Goal: Information Seeking & Learning: Learn about a topic

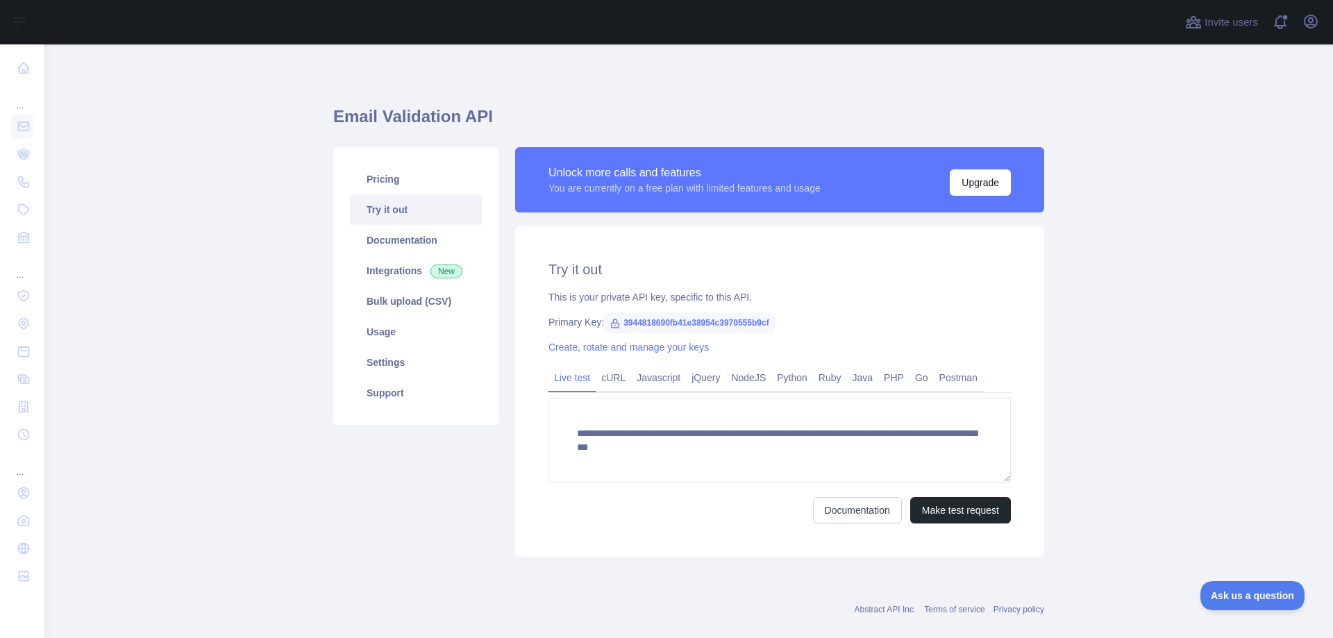
click at [653, 317] on span "3944818690fb41e38954c3970555b9cf" at bounding box center [689, 322] width 171 height 21
click at [604, 323] on span "3944818690fb41e38954c3970555b9cf" at bounding box center [689, 322] width 171 height 21
click at [609, 325] on icon at bounding box center [614, 323] width 11 height 11
click at [618, 323] on span "3944818690fb41e38954c3970555b9cf" at bounding box center [689, 322] width 171 height 21
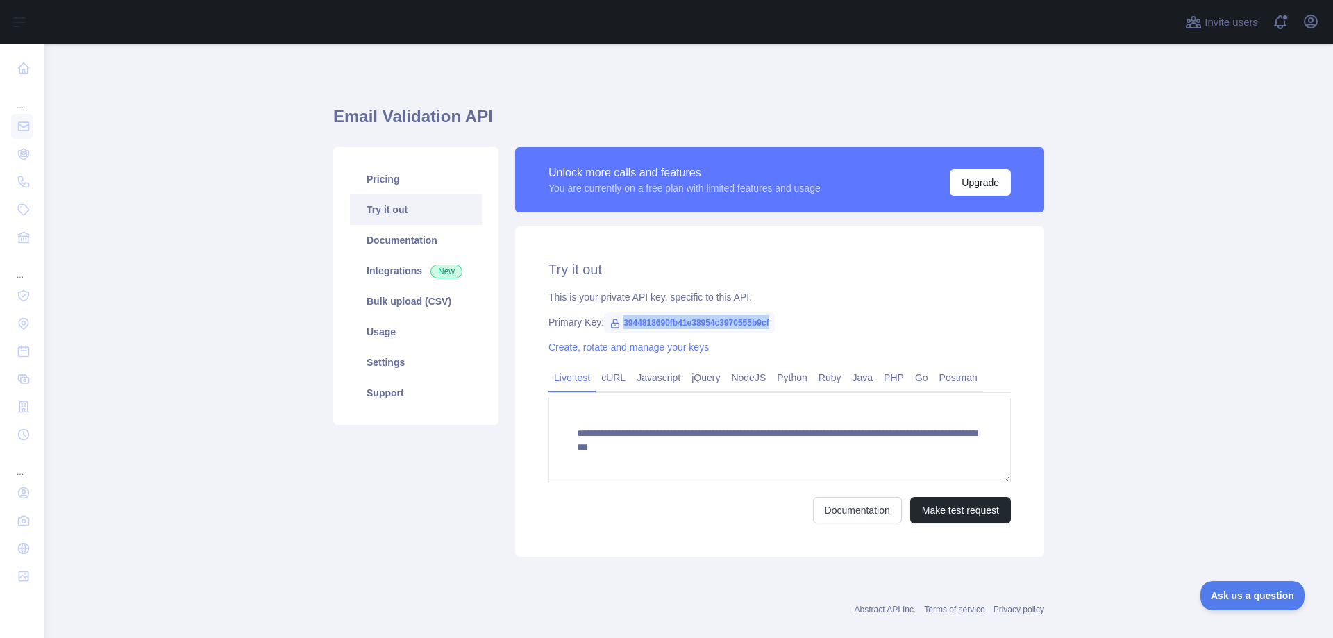
copy span "3944818690fb41e38954c3970555b9cf"
click at [988, 180] on button "Upgrade" at bounding box center [979, 182] width 61 height 26
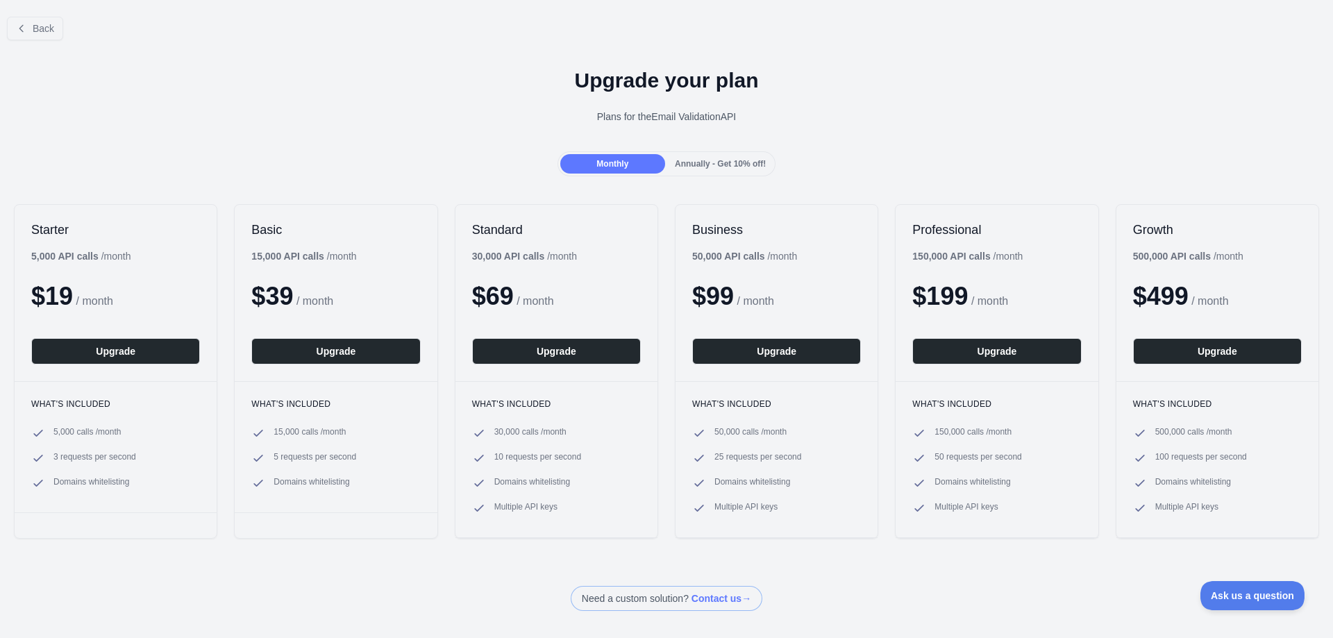
click at [744, 167] on span "Annually - Get 10% off!" at bounding box center [720, 164] width 91 height 10
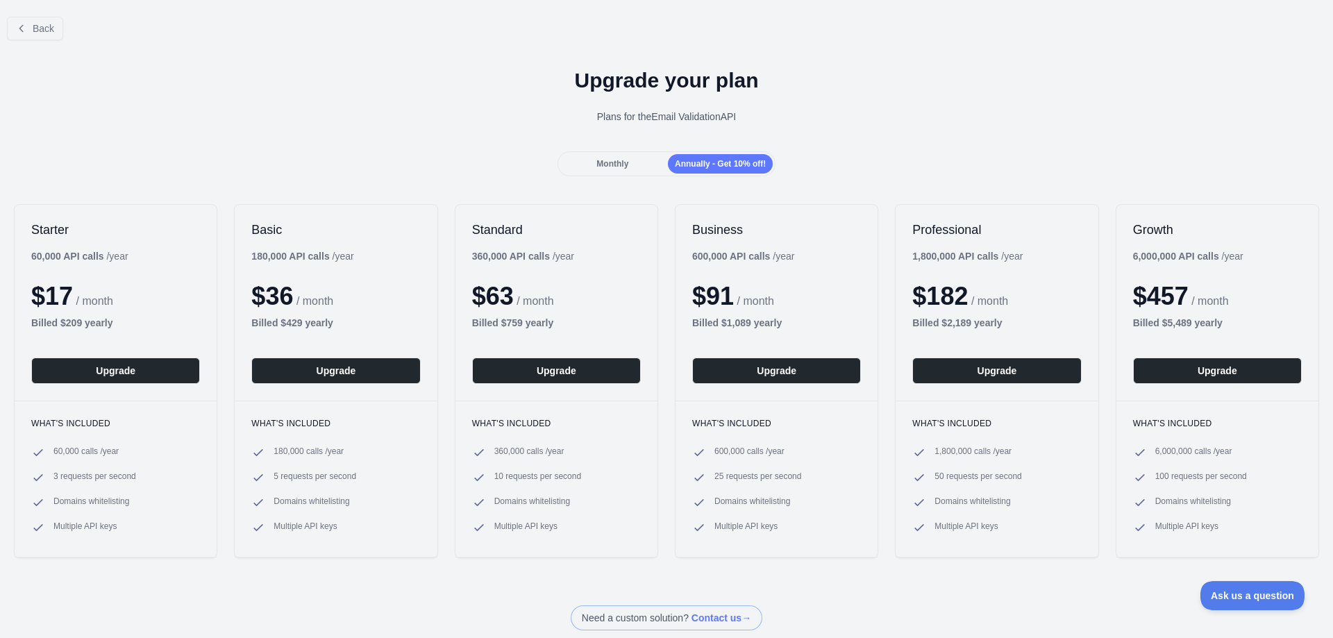
click at [627, 166] on div "Monthly" at bounding box center [612, 163] width 105 height 19
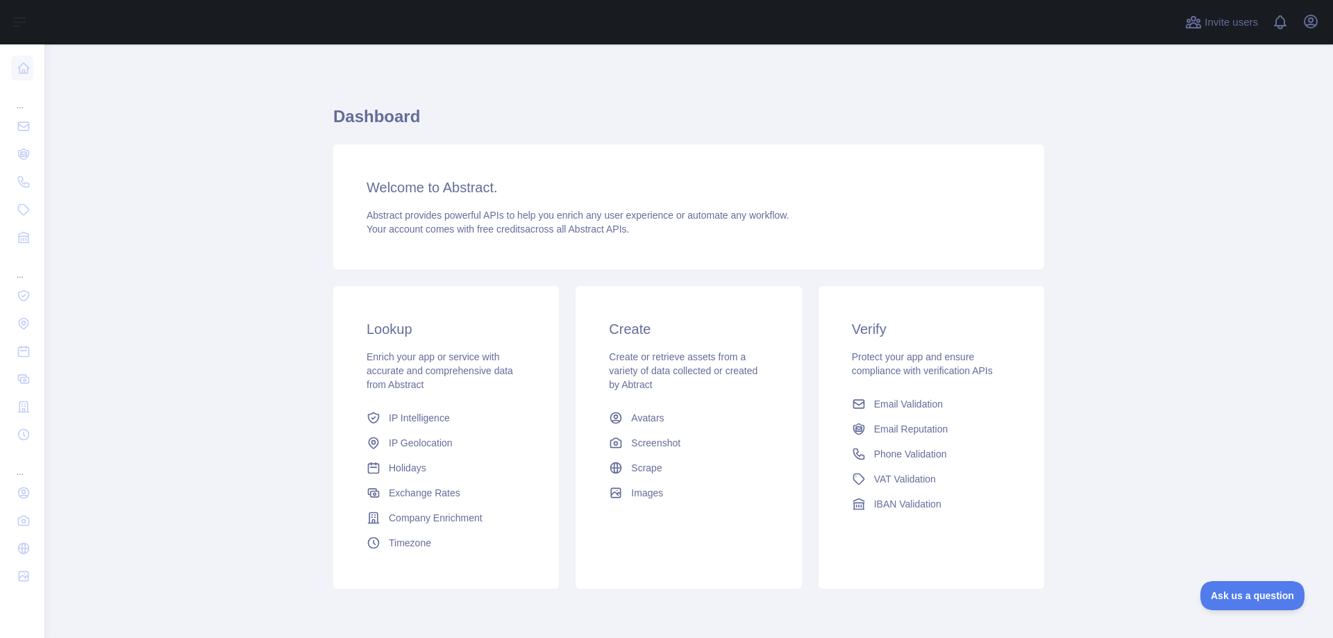
scroll to position [53, 0]
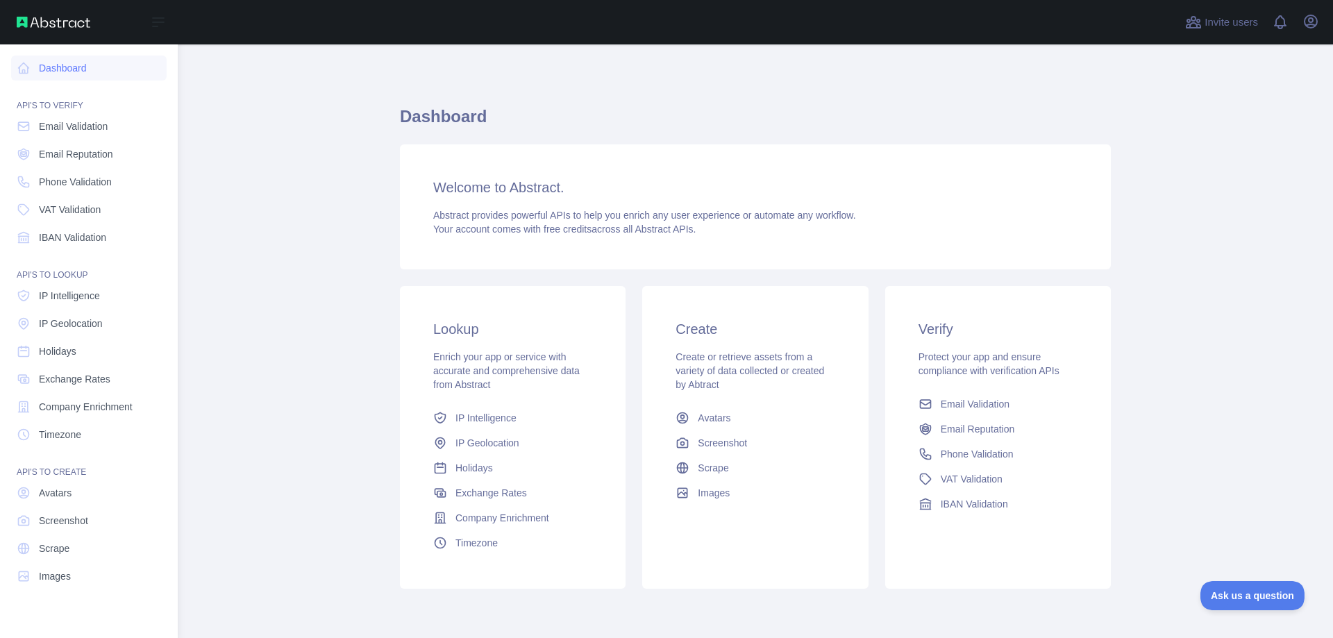
drag, startPoint x: 65, startPoint y: 65, endPoint x: 69, endPoint y: 82, distance: 17.7
click at [65, 65] on link "Dashboard" at bounding box center [88, 68] width 155 height 25
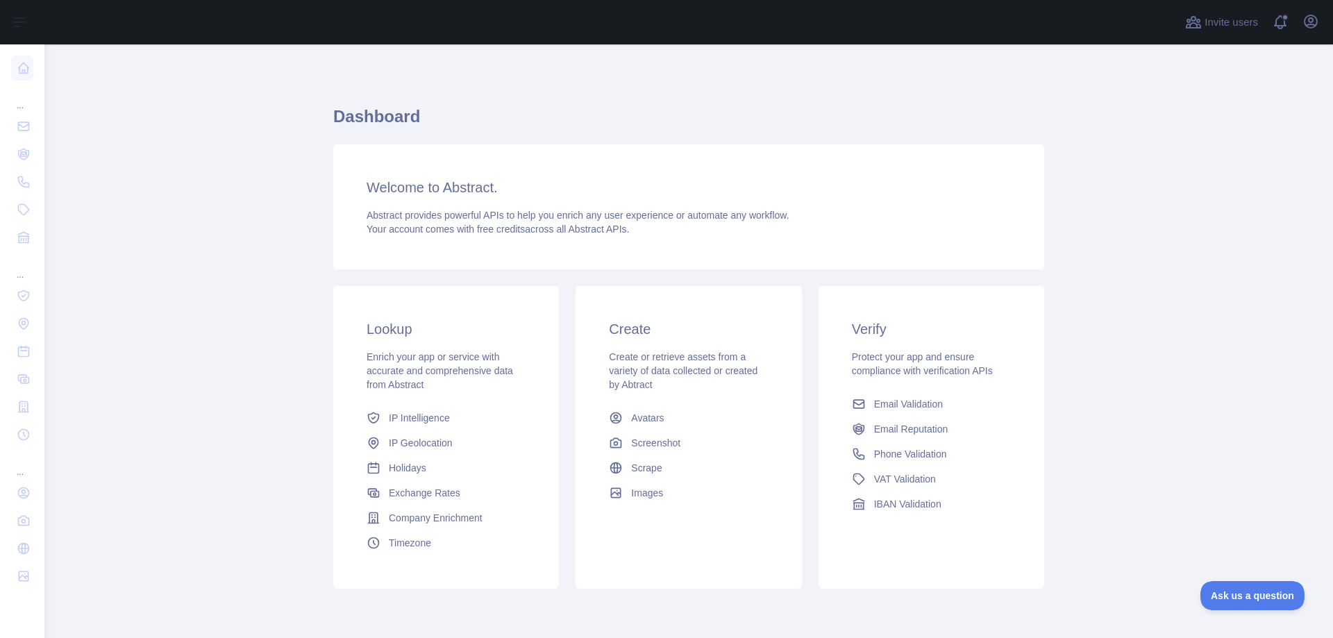
click at [208, 294] on main "Dashboard Welcome to Abstract. Abstract provides powerful APIs to help you enri…" at bounding box center [688, 340] width 1288 height 593
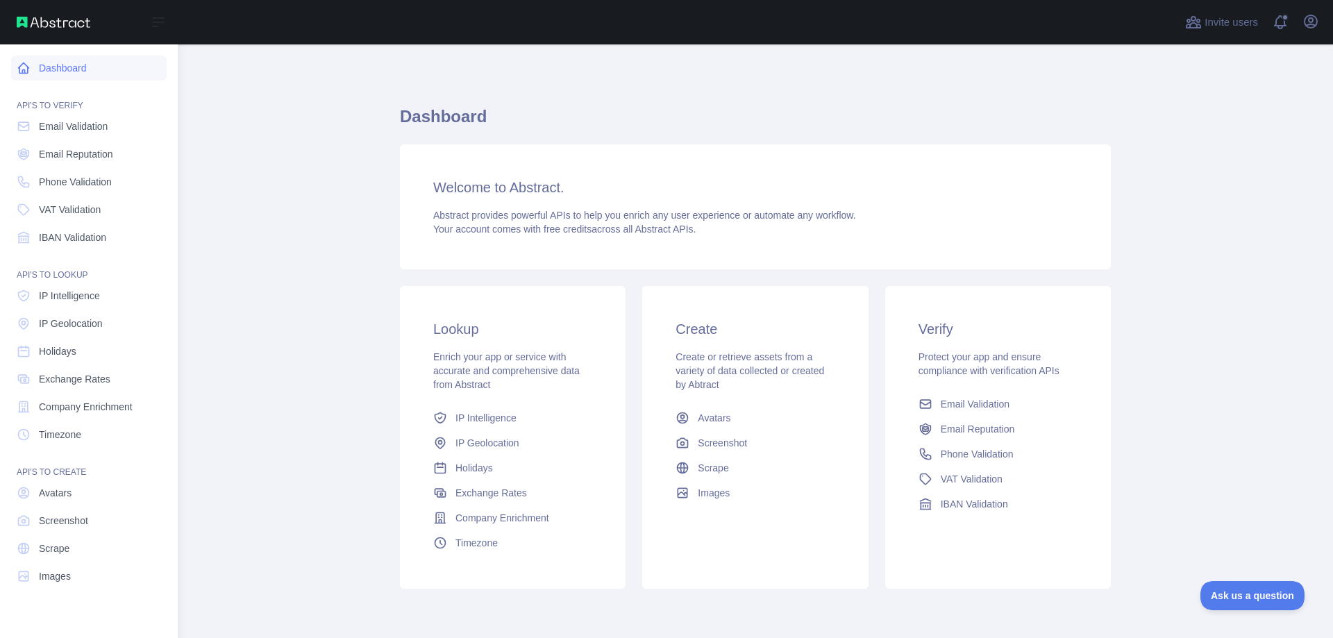
click at [28, 74] on icon at bounding box center [24, 68] width 10 height 10
drag, startPoint x: 51, startPoint y: 67, endPoint x: 51, endPoint y: 91, distance: 24.3
click at [51, 67] on link "Dashboard" at bounding box center [88, 68] width 155 height 25
click at [51, 129] on span "Email Validation" at bounding box center [73, 126] width 69 height 14
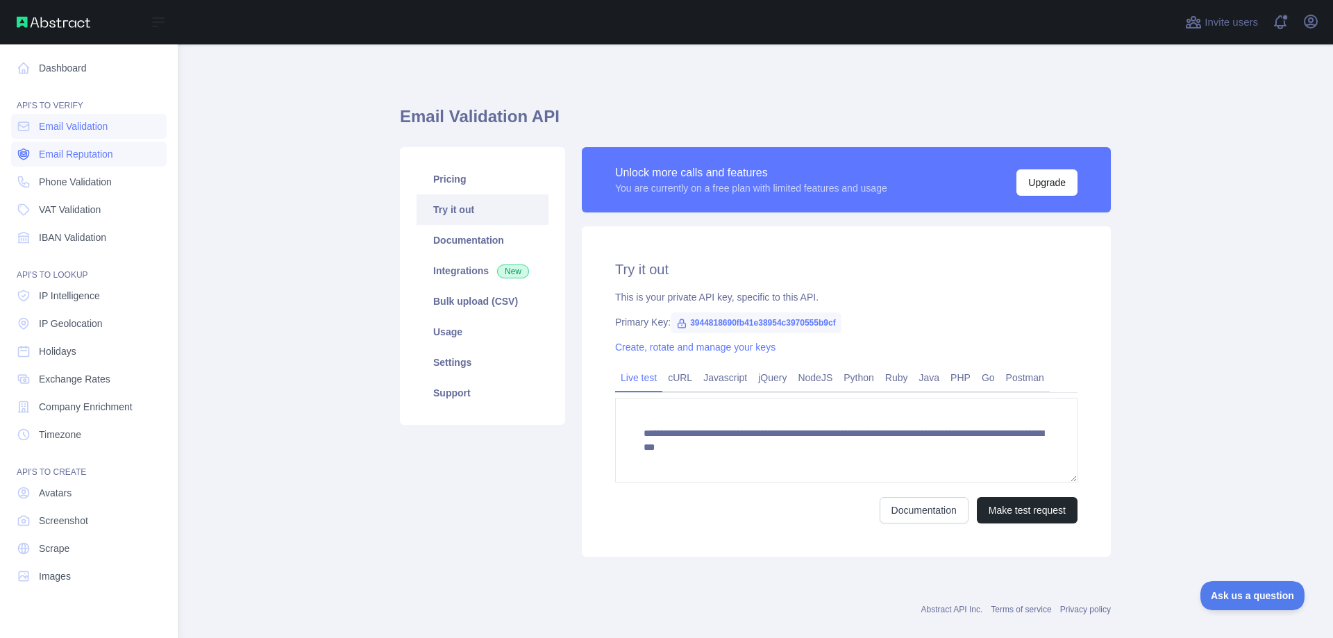
click at [50, 166] on link "Email Reputation" at bounding box center [88, 154] width 155 height 25
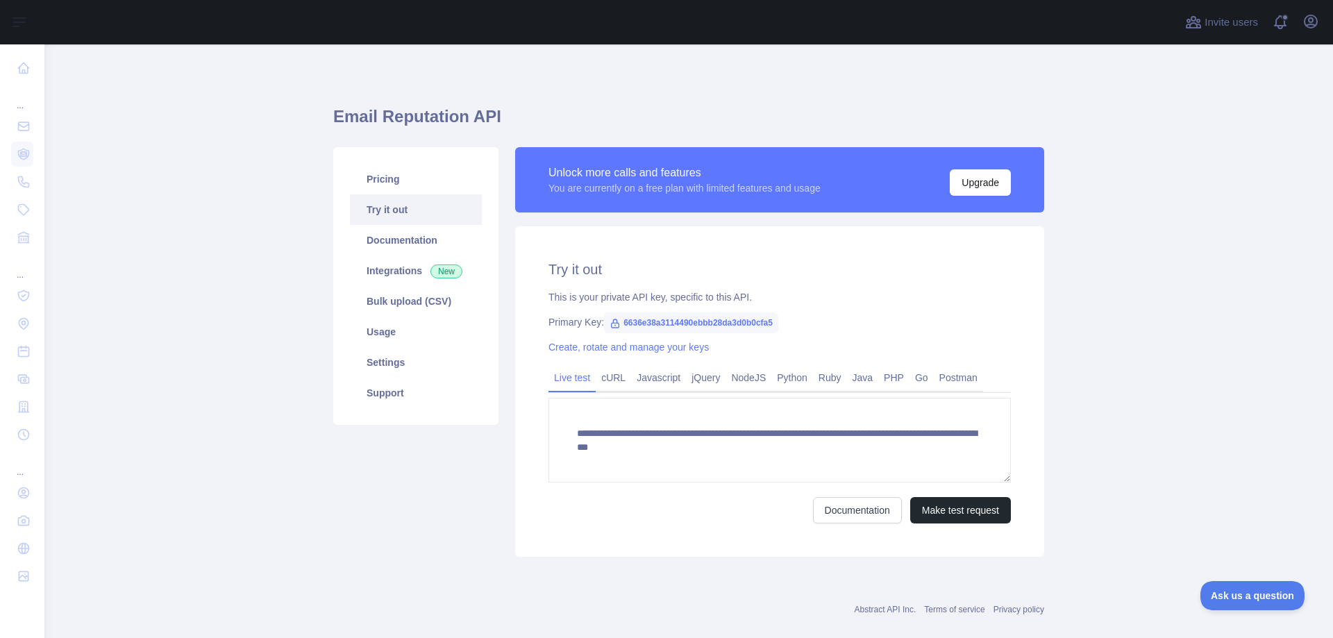
click at [398, 210] on link "Try it out" at bounding box center [416, 209] width 132 height 31
click at [387, 305] on link "Bulk upload (CSV)" at bounding box center [416, 301] width 132 height 31
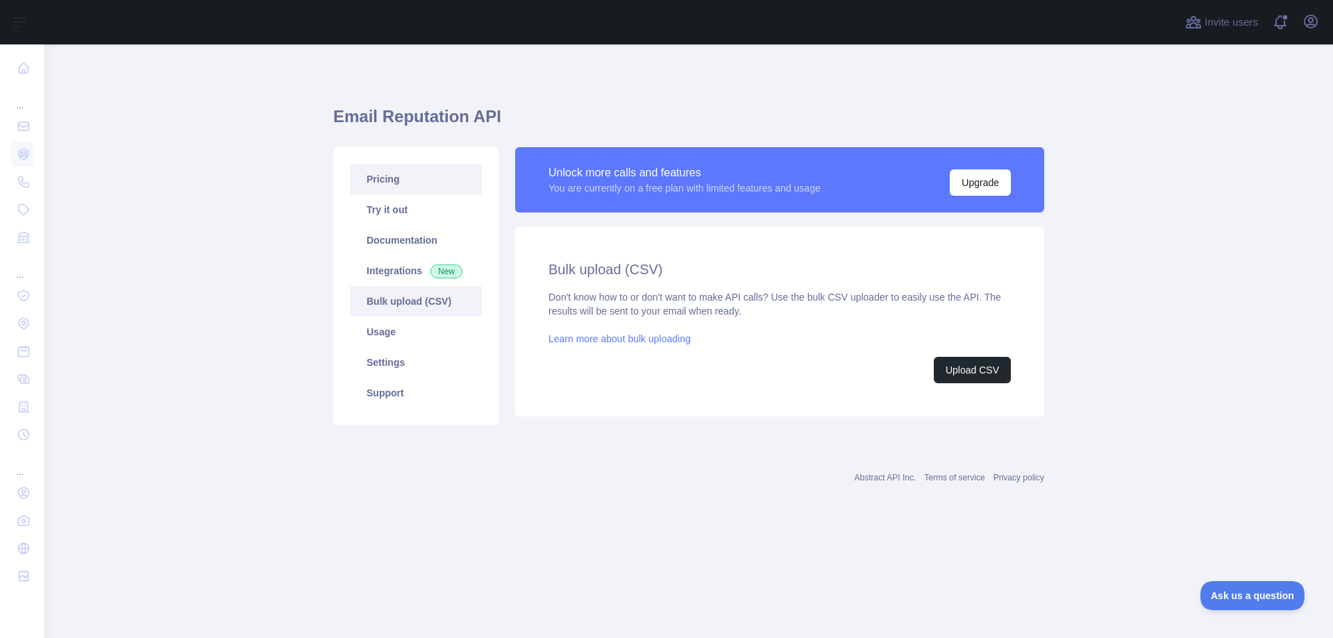
click at [407, 184] on link "Pricing" at bounding box center [416, 179] width 132 height 31
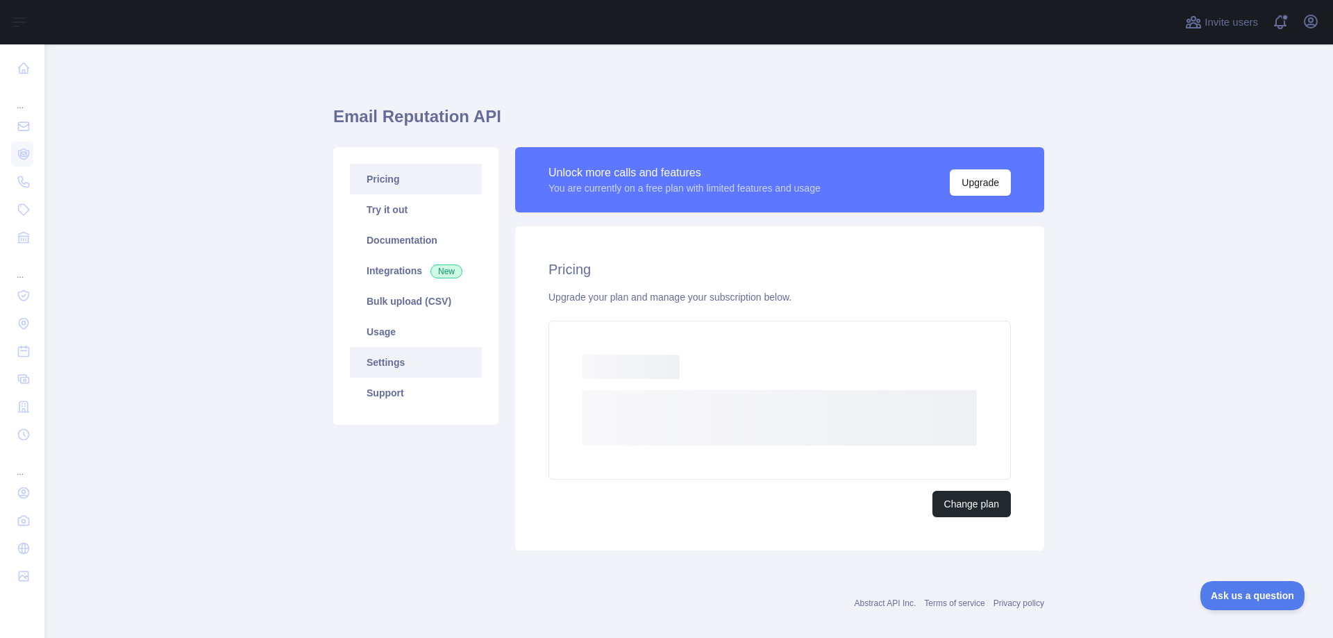
click at [394, 366] on link "Settings" at bounding box center [416, 362] width 132 height 31
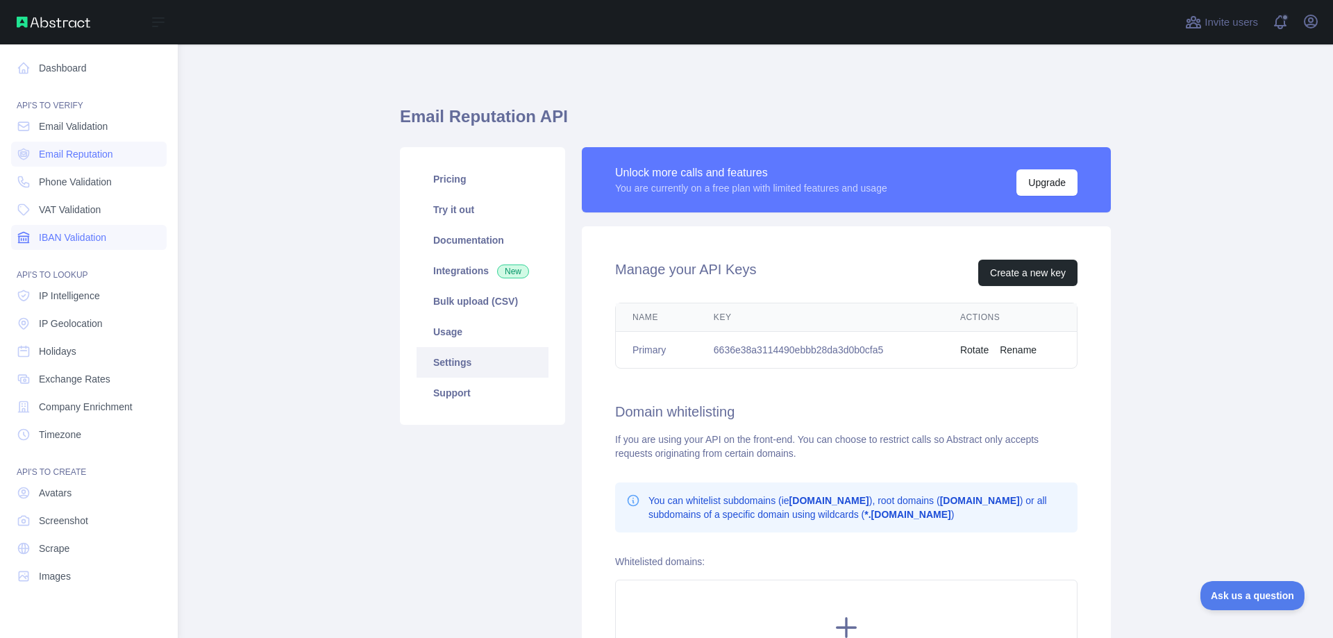
click at [72, 233] on span "IBAN Validation" at bounding box center [72, 237] width 67 height 14
